Goal: Navigation & Orientation: Find specific page/section

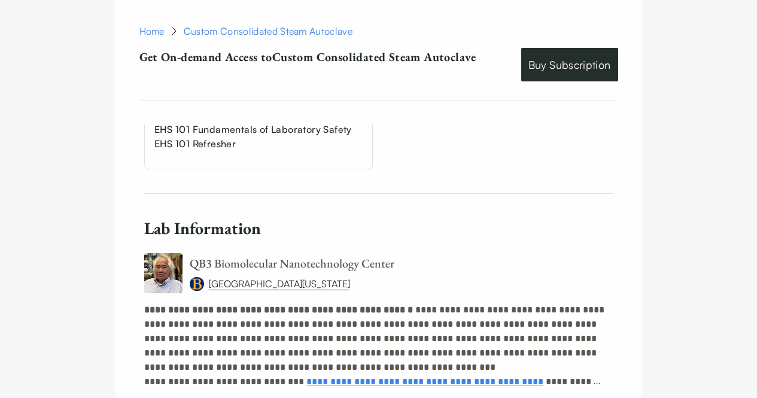
scroll to position [1038, 0]
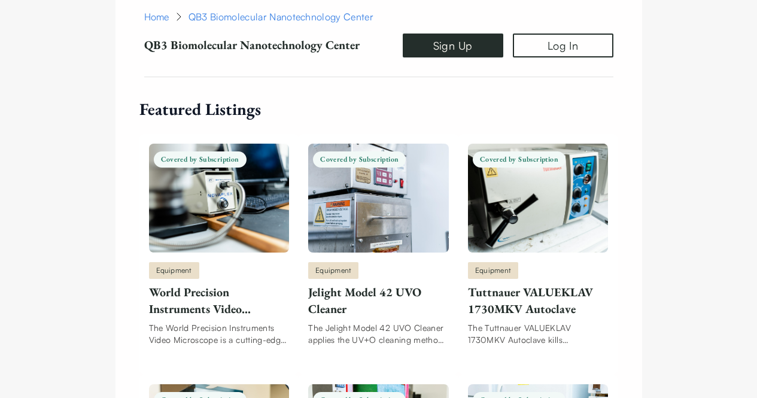
scroll to position [1023, 0]
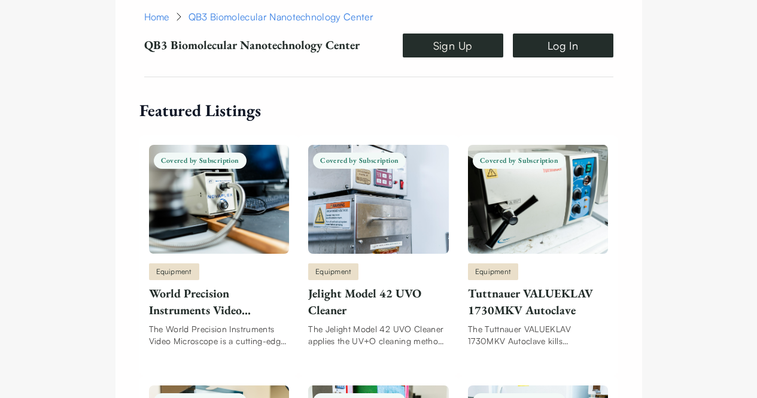
click at [563, 55] on link "Log In" at bounding box center [563, 46] width 101 height 24
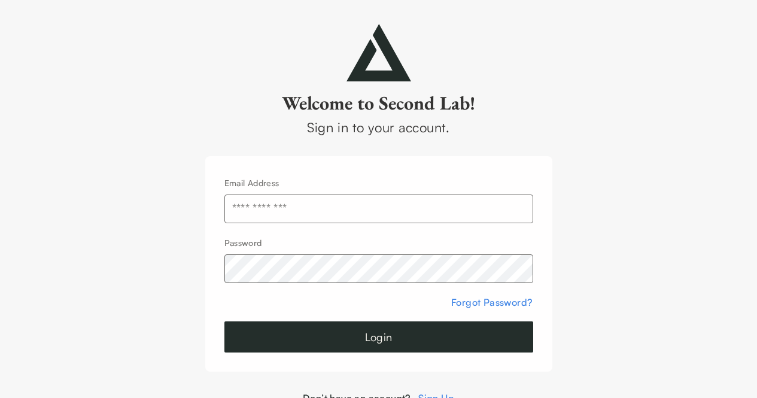
click at [379, 199] on input "text" at bounding box center [378, 208] width 309 height 29
type input "**********"
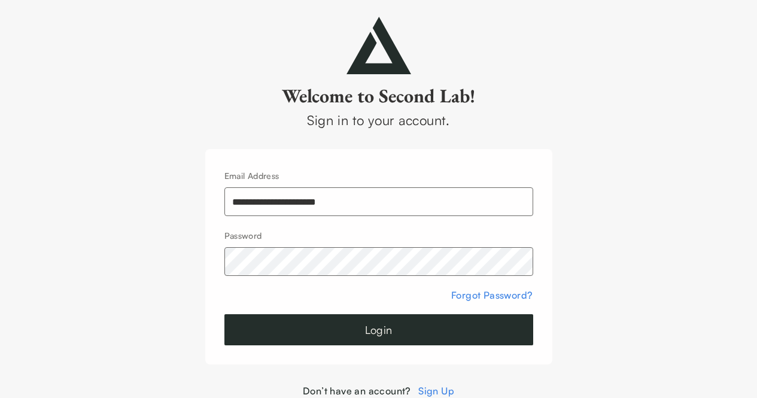
click at [437, 388] on link "Sign Up" at bounding box center [436, 391] width 36 height 12
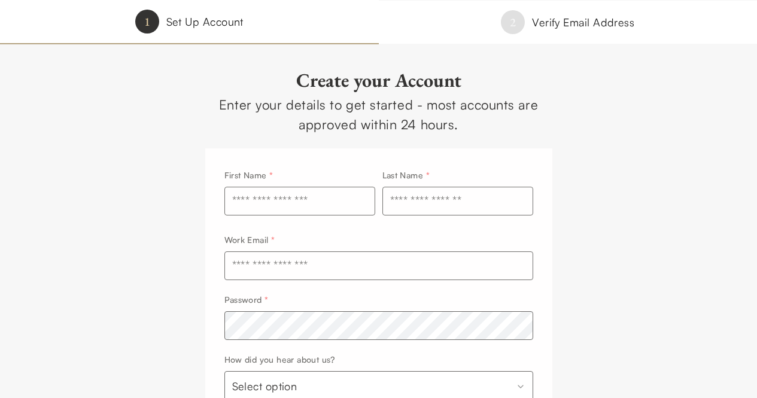
scroll to position [182, 0]
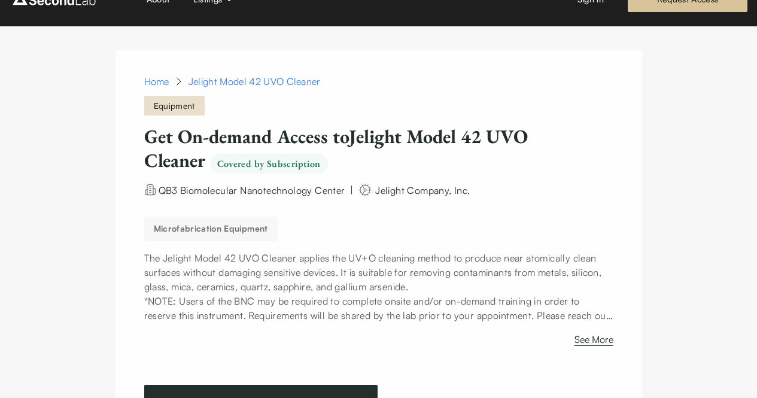
scroll to position [29, 0]
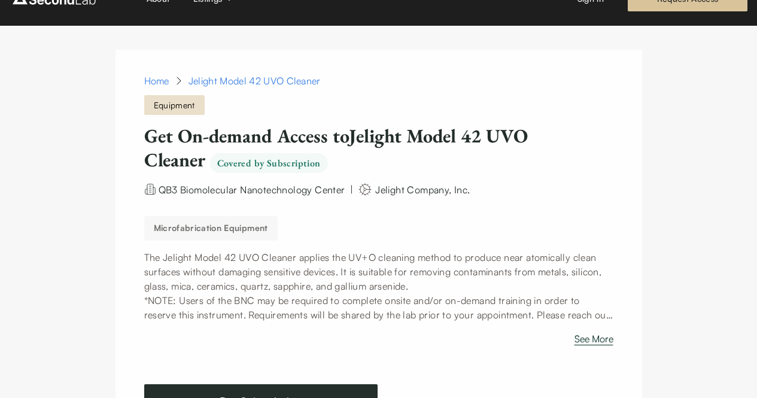
click at [591, 337] on button "See More" at bounding box center [593, 340] width 39 height 19
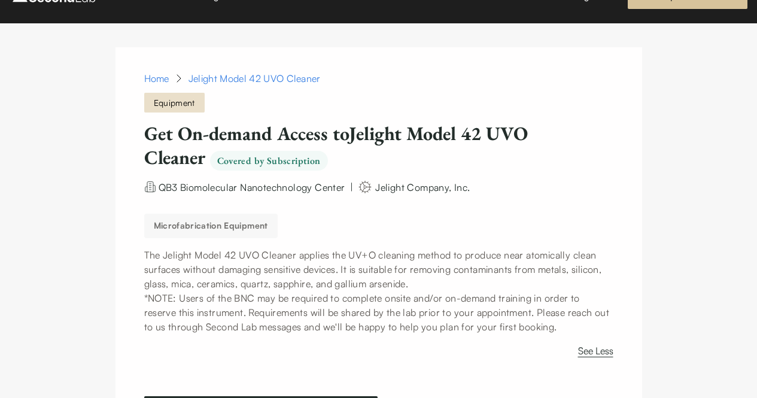
scroll to position [31, 0]
